Goal: Task Accomplishment & Management: Use online tool/utility

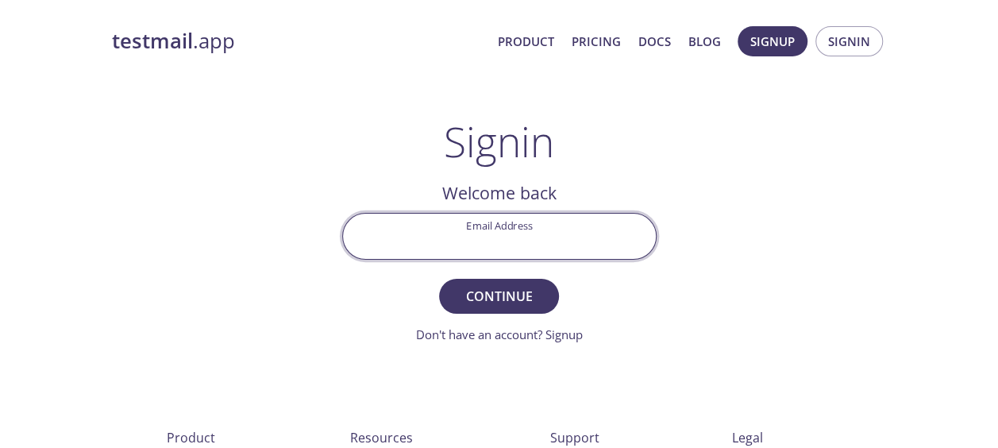
click at [573, 230] on input "Email Address" at bounding box center [499, 235] width 313 height 45
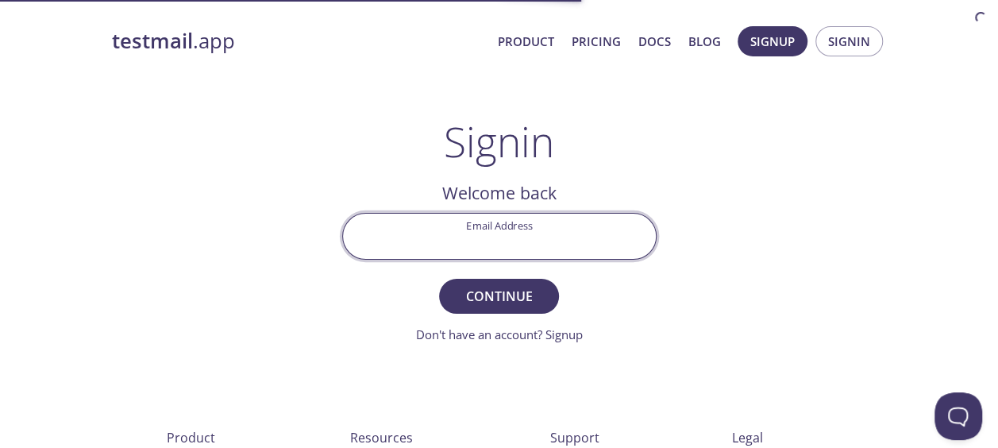
type input "[PERSON_NAME][EMAIL_ADDRESS][DOMAIN_NAME]"
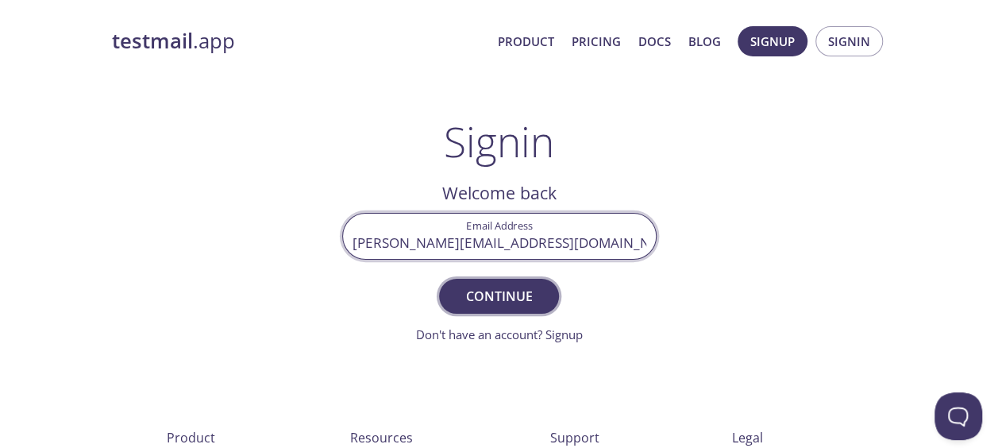
click at [527, 307] on button "Continue" at bounding box center [498, 296] width 119 height 35
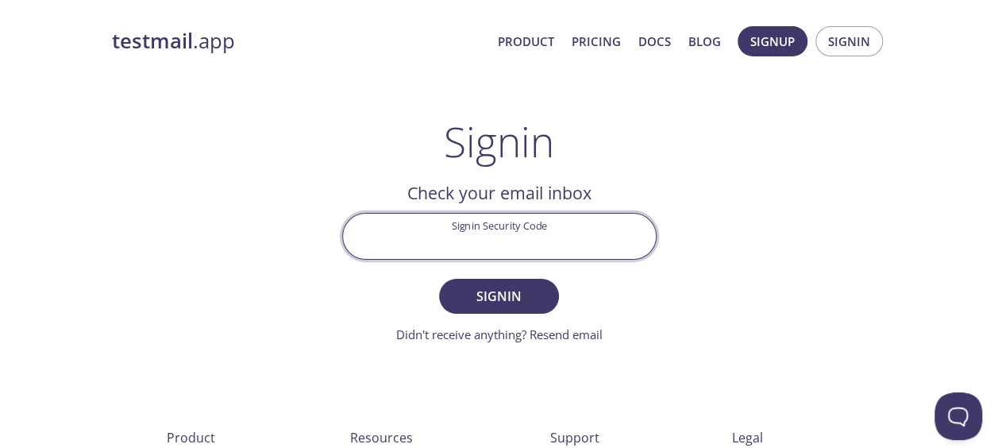
click at [476, 243] on input "Signin Security Code" at bounding box center [499, 235] width 313 height 45
paste input "ZU49M9P"
type input "ZU49M9P"
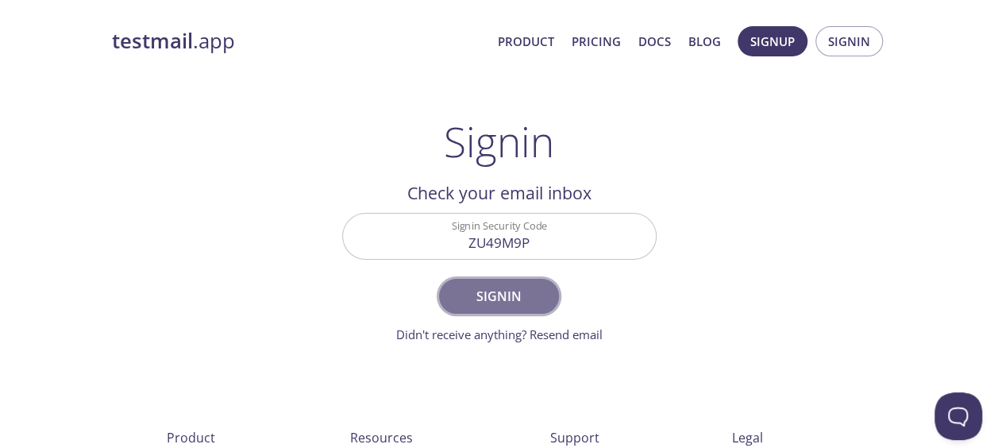
click at [489, 292] on span "Signin" at bounding box center [498, 296] width 84 height 22
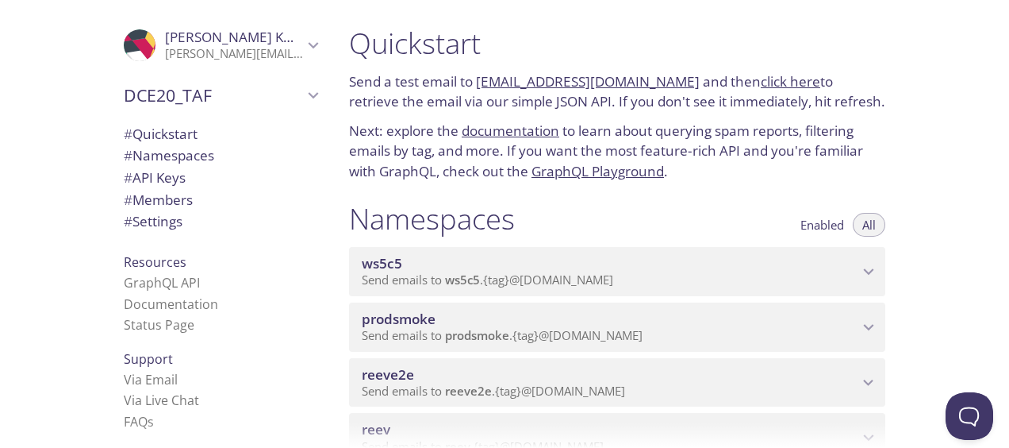
click at [41, 367] on div ".cls-1 { fill: #6d5ca8; } .cls-2 { fill: #3fc191; } .cls-3 { fill: #3b4752; } .…" at bounding box center [168, 224] width 336 height 448
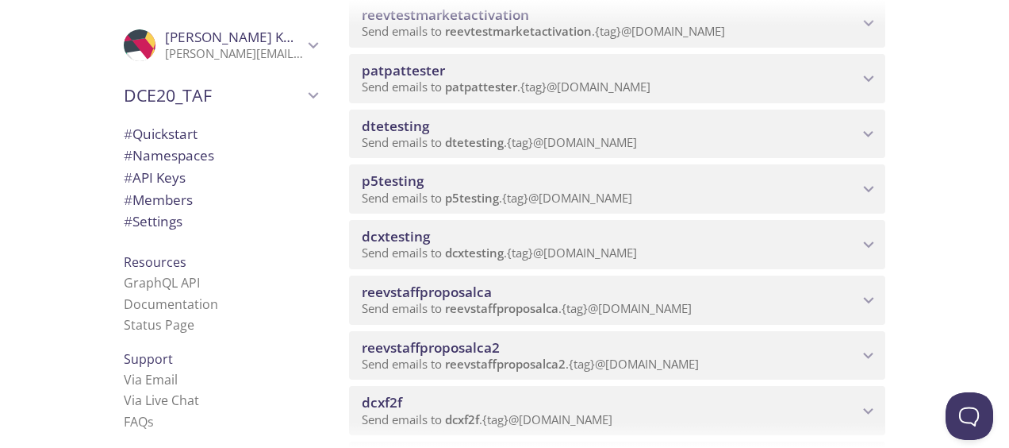
scroll to position [952, 0]
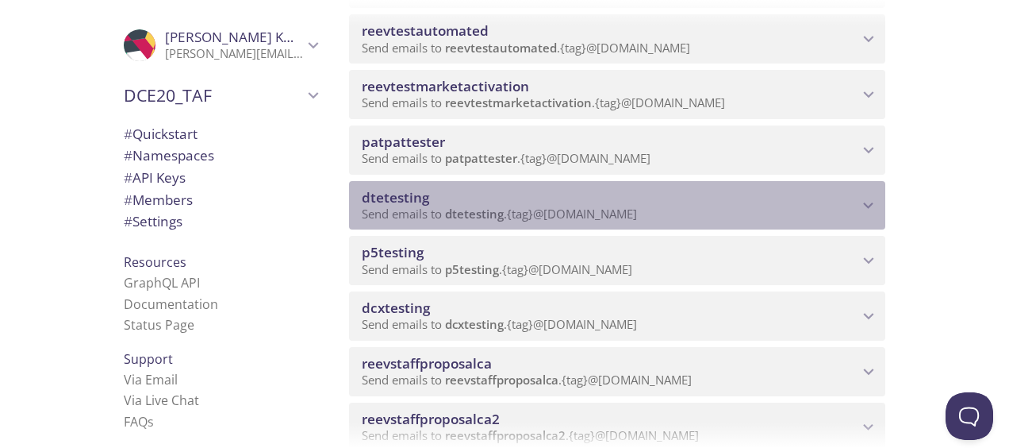
click at [384, 194] on span "dtetesting" at bounding box center [395, 197] width 67 height 18
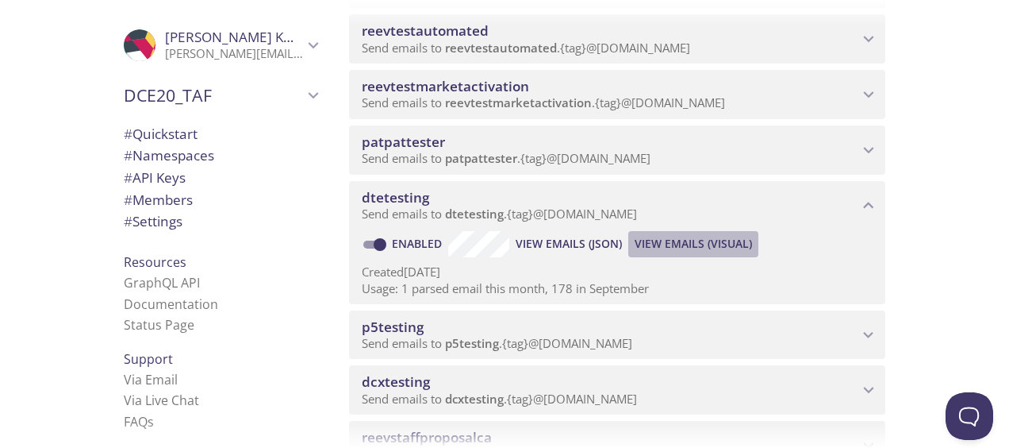
click at [667, 243] on span "View Emails (Visual)" at bounding box center [693, 243] width 117 height 19
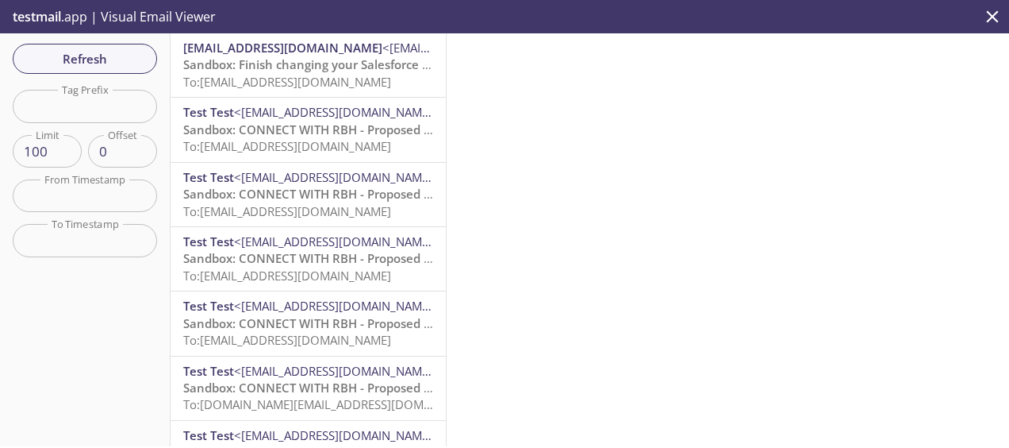
click at [235, 75] on span "To: [EMAIL_ADDRESS][DOMAIN_NAME]" at bounding box center [287, 82] width 208 height 16
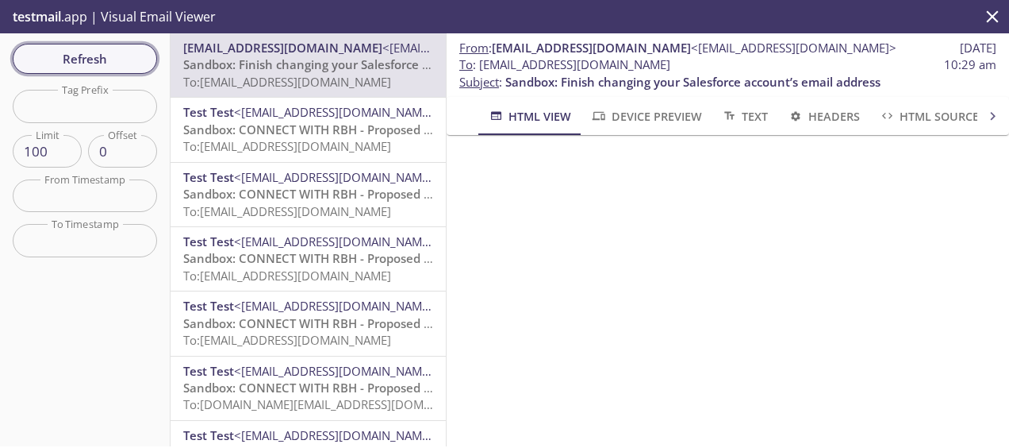
click at [146, 54] on button "Refresh" at bounding box center [85, 59] width 144 height 30
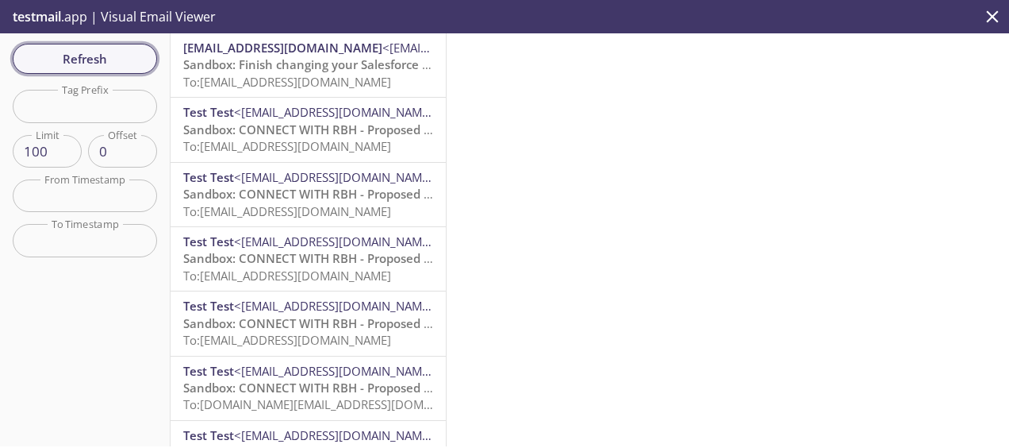
click at [122, 59] on span "Refresh" at bounding box center [84, 58] width 119 height 21
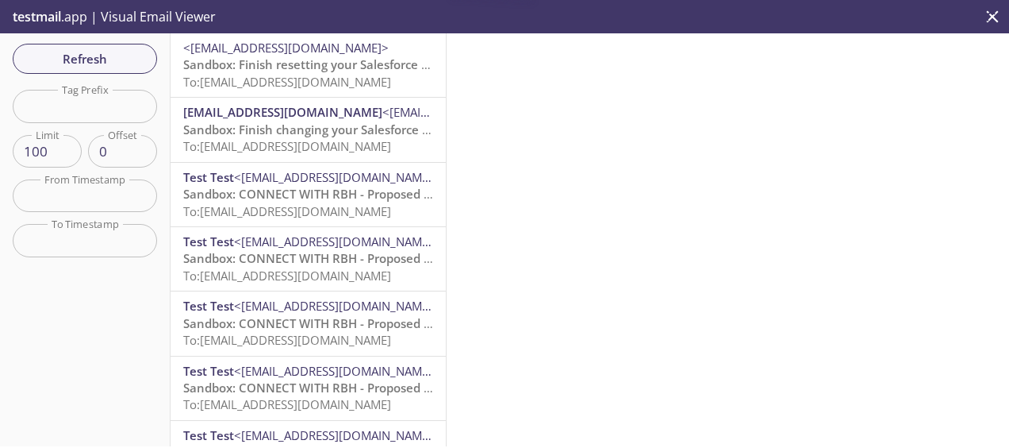
click at [349, 87] on span "To: [EMAIL_ADDRESS][DOMAIN_NAME]" at bounding box center [287, 82] width 208 height 16
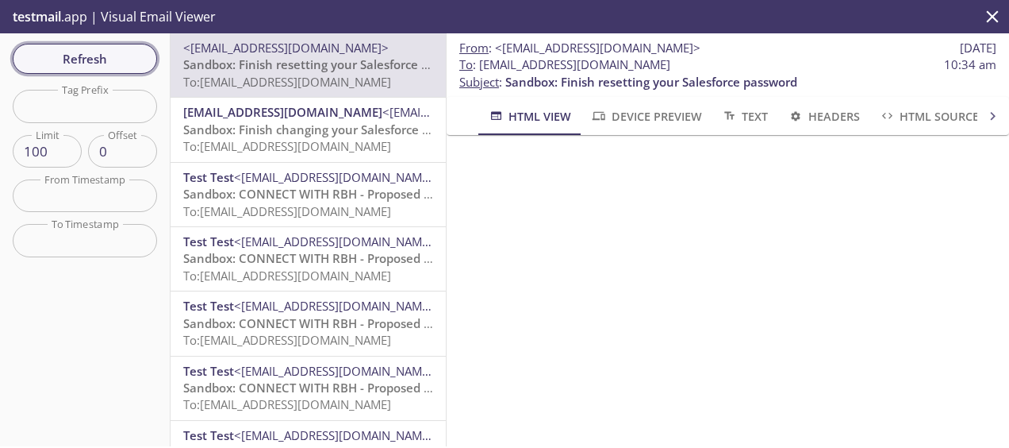
click at [94, 63] on span "Refresh" at bounding box center [84, 58] width 119 height 21
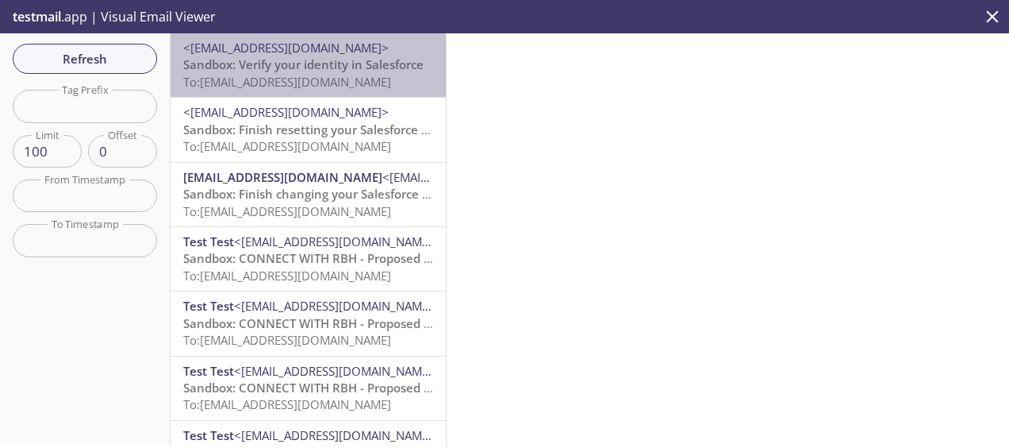
click at [325, 58] on span "Sandbox: Verify your identity in Salesforce" at bounding box center [303, 64] width 240 height 16
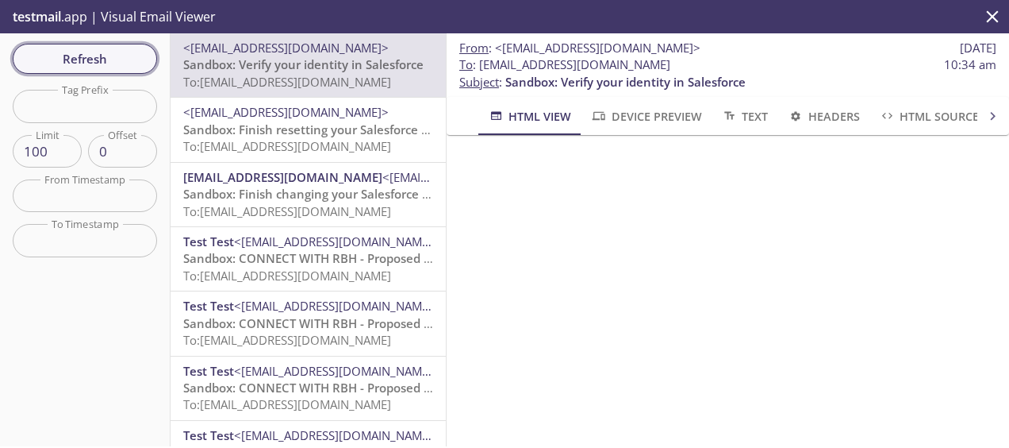
click at [75, 60] on span "Refresh" at bounding box center [84, 58] width 119 height 21
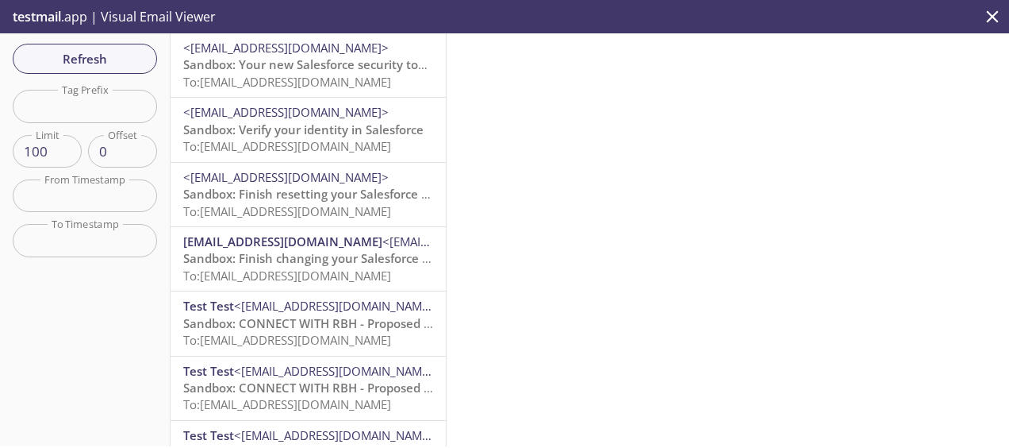
click at [240, 57] on span "Sandbox: Your new Salesforce security token" at bounding box center [311, 64] width 257 height 16
